Goal: Navigation & Orientation: Find specific page/section

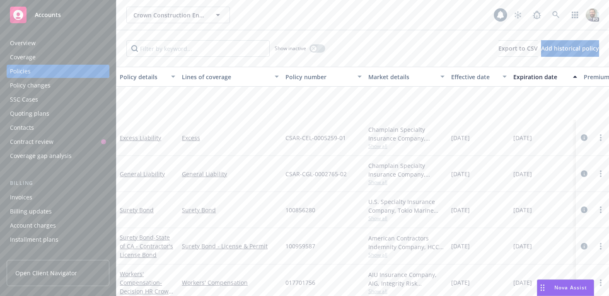
scroll to position [76, 0]
